Goal: Information Seeking & Learning: Check status

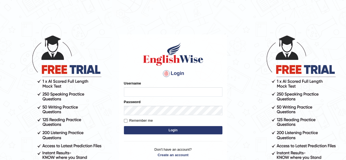
type input "maliny"
click at [173, 131] on button "Login" at bounding box center [173, 130] width 99 height 8
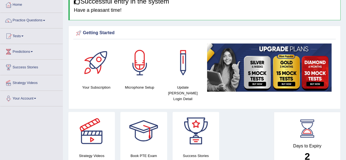
scroll to position [22, 0]
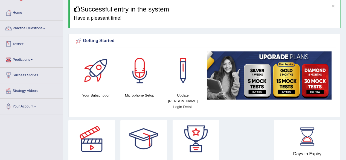
click at [24, 42] on link "Tests" at bounding box center [31, 43] width 62 height 14
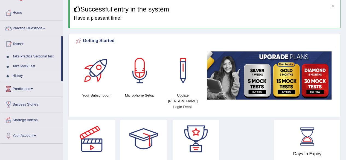
click at [15, 76] on link "History" at bounding box center [35, 76] width 51 height 10
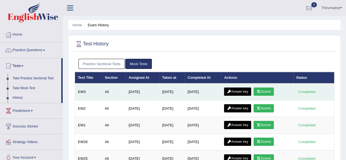
click at [269, 90] on link "Scores" at bounding box center [264, 92] width 20 height 8
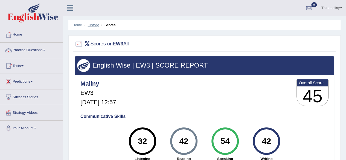
click at [96, 27] on link "History" at bounding box center [93, 25] width 11 height 4
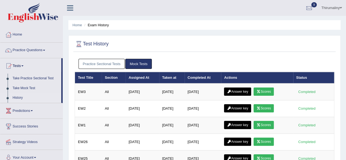
click at [117, 64] on link "Practice Sectional Tests" at bounding box center [102, 64] width 47 height 10
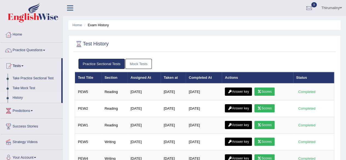
click at [132, 62] on link "Mock Tests" at bounding box center [138, 64] width 27 height 10
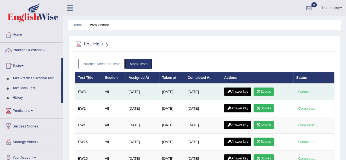
click at [242, 91] on link "Answer key" at bounding box center [237, 92] width 27 height 8
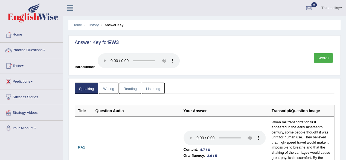
click at [110, 88] on link "Writing" at bounding box center [109, 88] width 20 height 11
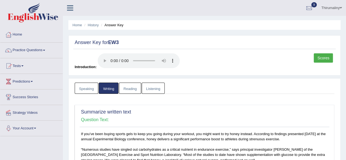
click at [85, 90] on link "Speaking" at bounding box center [87, 88] width 24 height 11
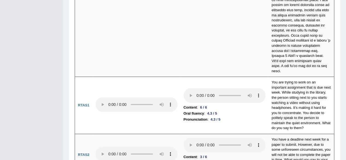
scroll to position [2193, 0]
